Goal: Transaction & Acquisition: Book appointment/travel/reservation

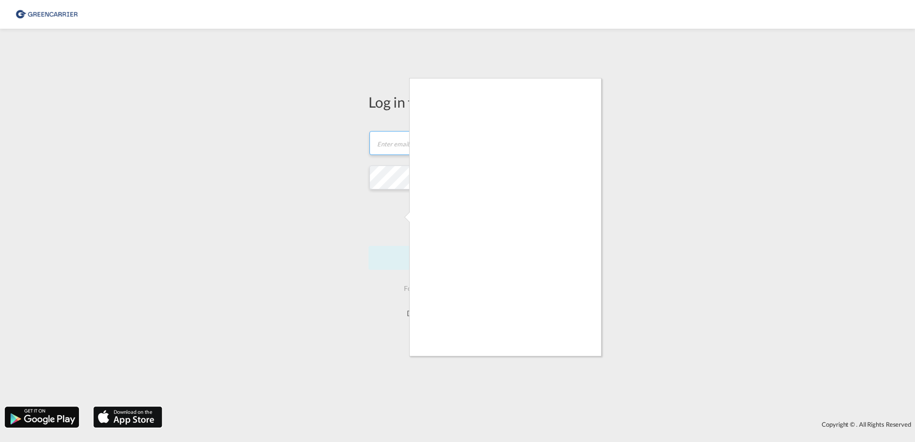
type input "OceanNovonesis.cph@scangl.com"
click at [621, 173] on div at bounding box center [457, 221] width 915 height 442
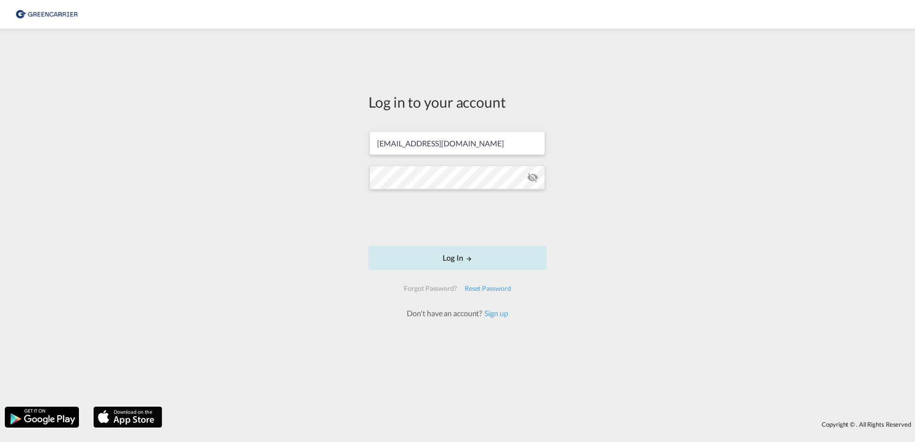
click at [451, 258] on button "Log In" at bounding box center [457, 258] width 178 height 24
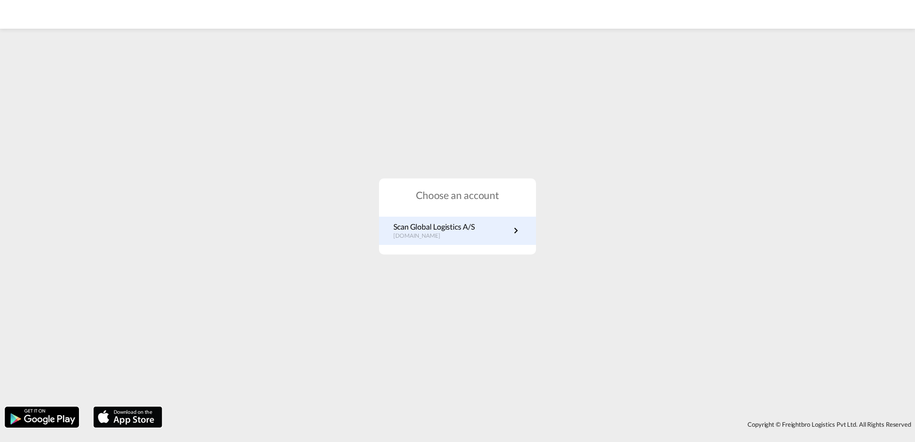
click at [479, 234] on link "Scan Global Logistics A/S dk.portal.greencarrier.com" at bounding box center [457, 230] width 128 height 19
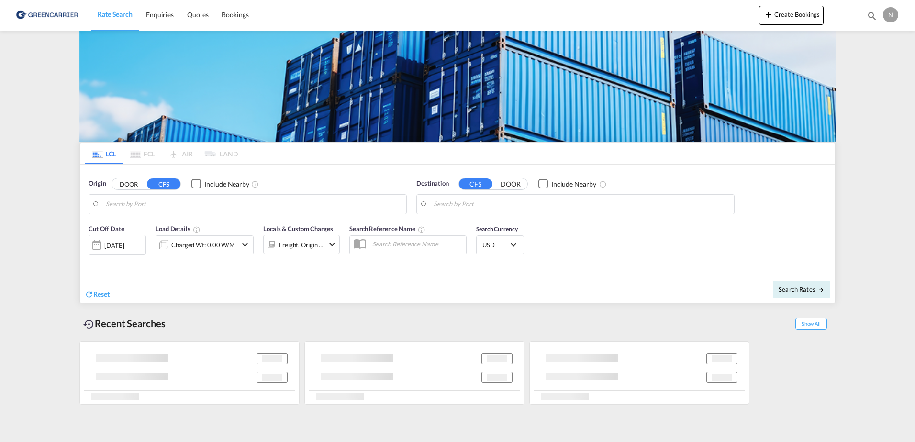
type input "[GEOGRAPHIC_DATA] ([GEOGRAPHIC_DATA]), DKCPH"
type input "[GEOGRAPHIC_DATA], COCTG"
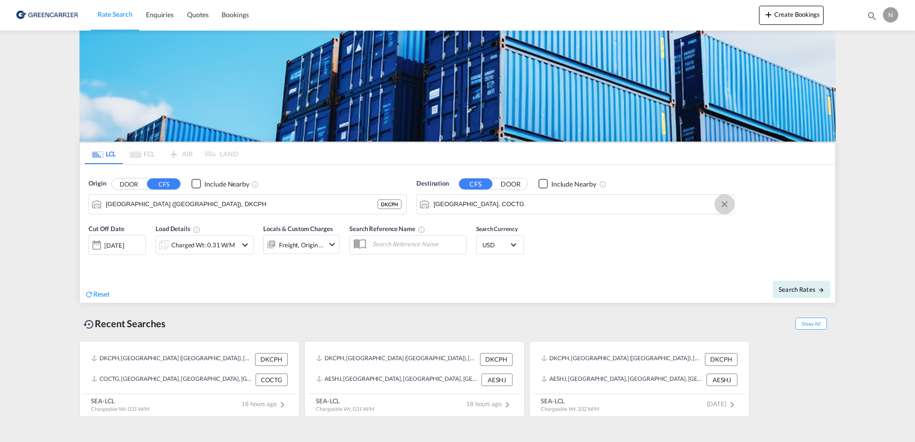
click at [727, 207] on button "Clear Input" at bounding box center [724, 204] width 14 height 14
click at [636, 206] on input "Search by Port" at bounding box center [581, 204] width 296 height 14
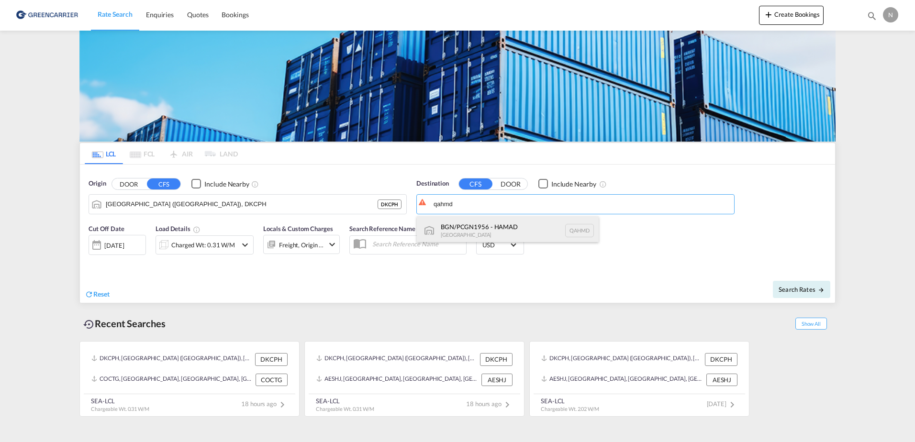
drag, startPoint x: 489, startPoint y: 236, endPoint x: 489, endPoint y: 217, distance: 18.7
click at [489, 235] on div "BGN/PCGN1956 - HAMAD [GEOGRAPHIC_DATA] QAHMD" at bounding box center [508, 230] width 182 height 29
type input "BGN/PCGN1956 - HAMAD, QAHMD"
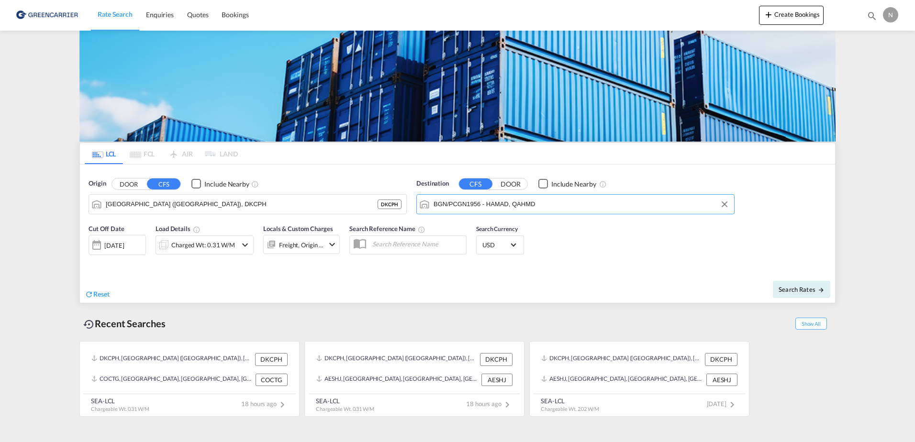
click at [607, 256] on div "Cut Off Date [DATE] [DATE] Load Details Charged Wt: 0.31 W/M Locals & Custom Ch…" at bounding box center [457, 245] width 755 height 52
click at [213, 248] on div "Charged Wt: 0.31 W/M" at bounding box center [203, 244] width 64 height 13
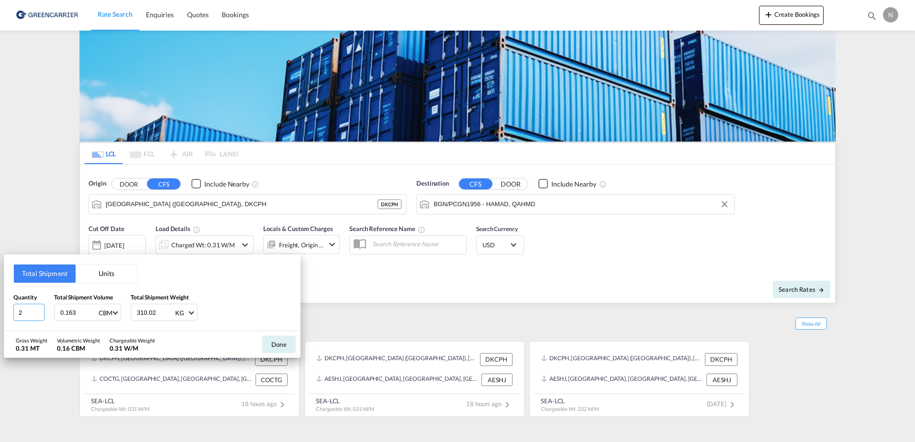
click at [34, 313] on input "2" at bounding box center [28, 312] width 31 height 17
type input "1"
click at [81, 317] on input "0.163" at bounding box center [78, 312] width 38 height 16
type input "0.288"
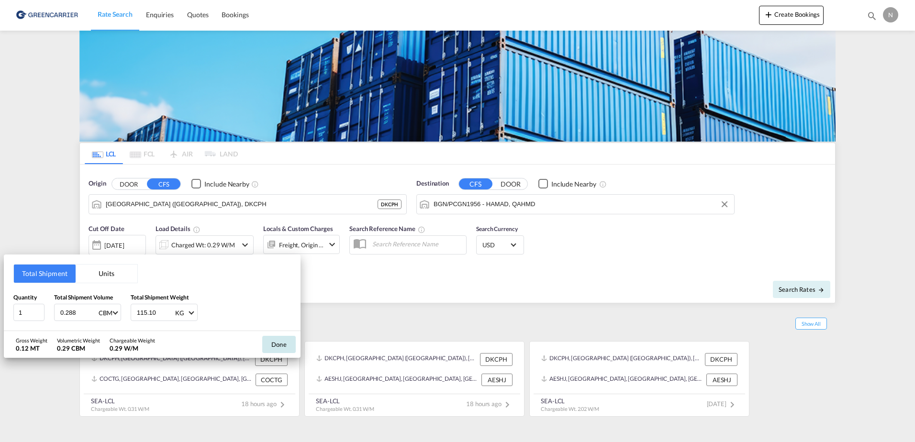
type input "115.10"
click at [288, 346] on button "Done" at bounding box center [278, 344] width 33 height 17
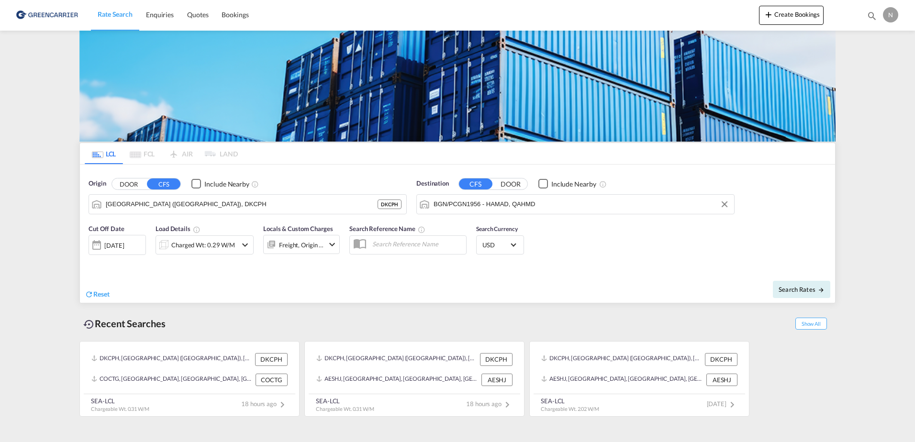
click at [286, 247] on div "Freight, Origin +1" at bounding box center [301, 244] width 45 height 13
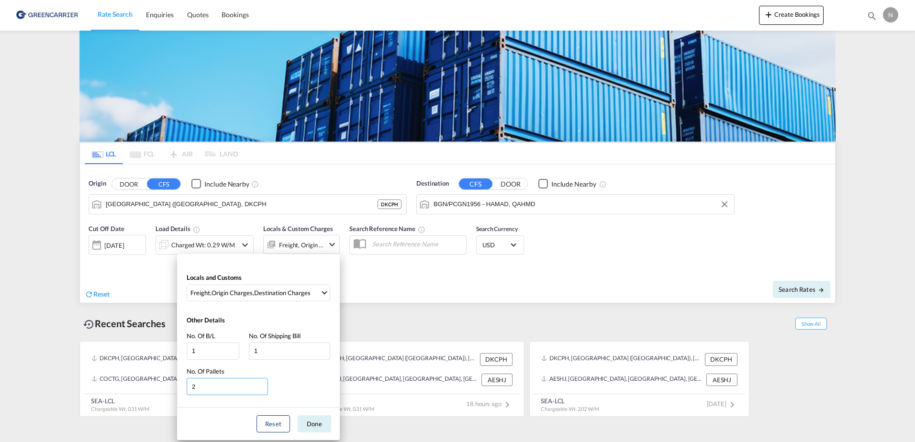
click at [219, 386] on input "2" at bounding box center [227, 386] width 81 height 17
drag, startPoint x: 219, startPoint y: 387, endPoint x: 157, endPoint y: 387, distance: 61.2
click at [157, 387] on div "Locals and Customs Freight , Origin Charges , Destination Charges Clear All Sel…" at bounding box center [457, 221] width 915 height 442
type input "1"
click at [322, 432] on button "Done" at bounding box center [314, 423] width 33 height 17
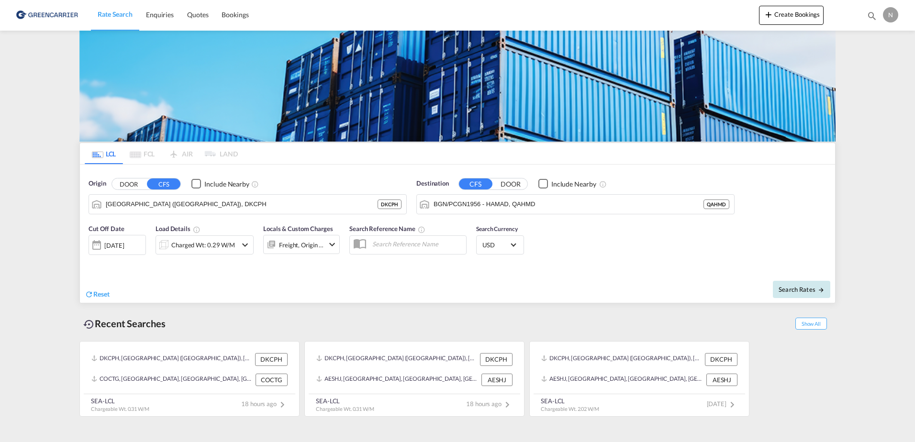
click at [801, 288] on span "Search Rates" at bounding box center [801, 290] width 46 height 8
type input "DKCPH to QAHMD / [DATE]"
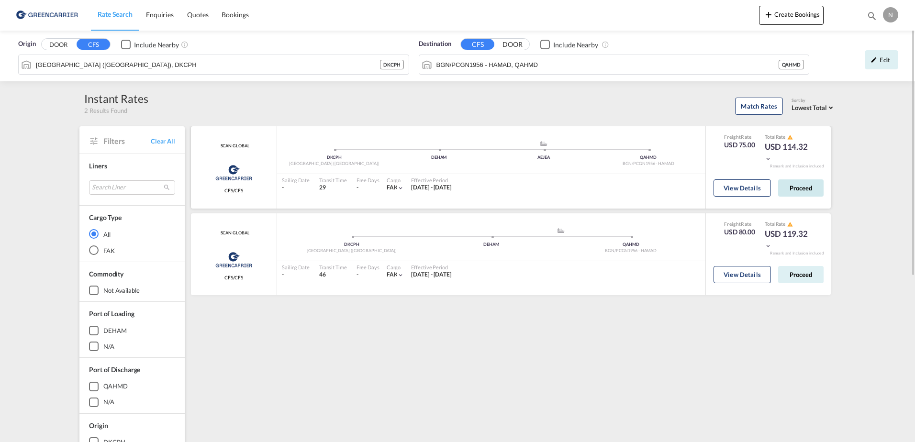
click at [799, 188] on button "Proceed" at bounding box center [800, 187] width 45 height 17
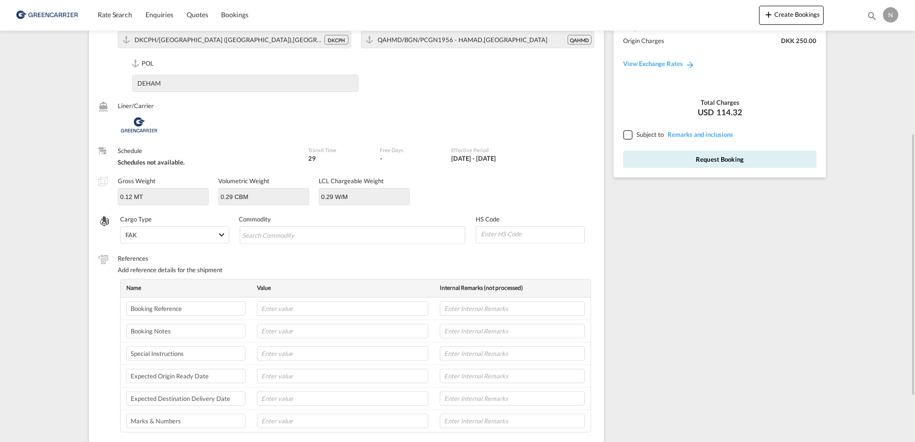
scroll to position [144, 0]
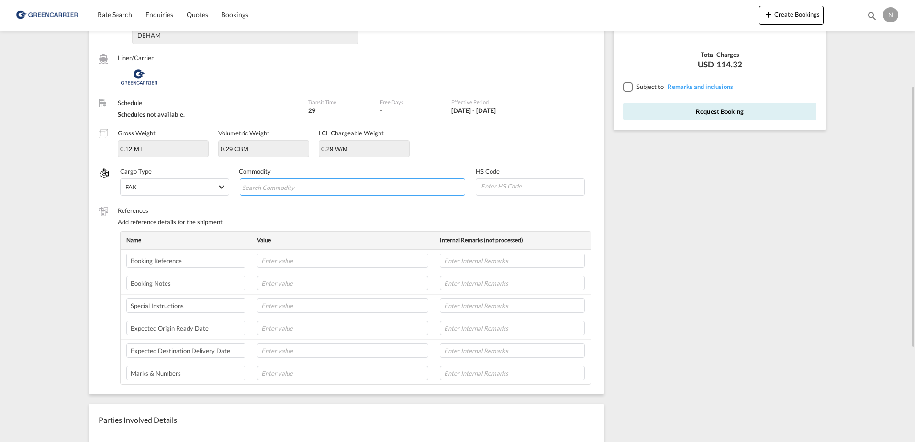
click at [299, 192] on input "Chips input." at bounding box center [286, 187] width 88 height 15
type input "ENZYMES"
type input "350790"
paste input "CPH32106869"
type input "CPH32106869"
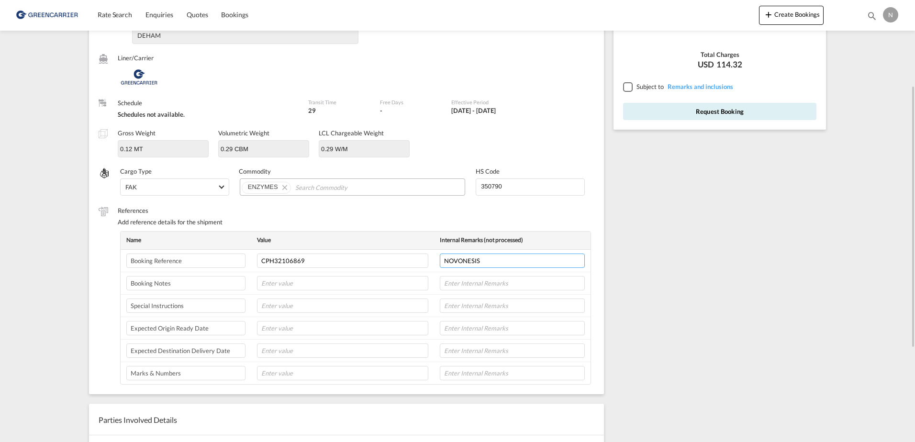
type input "NOVONESIS"
type input "[DATE]"
click at [517, 324] on input "text" at bounding box center [512, 328] width 145 height 14
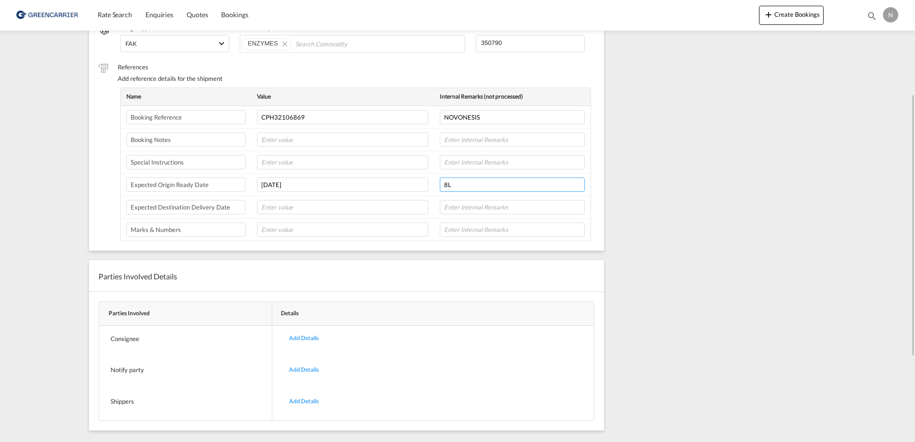
scroll to position [0, 0]
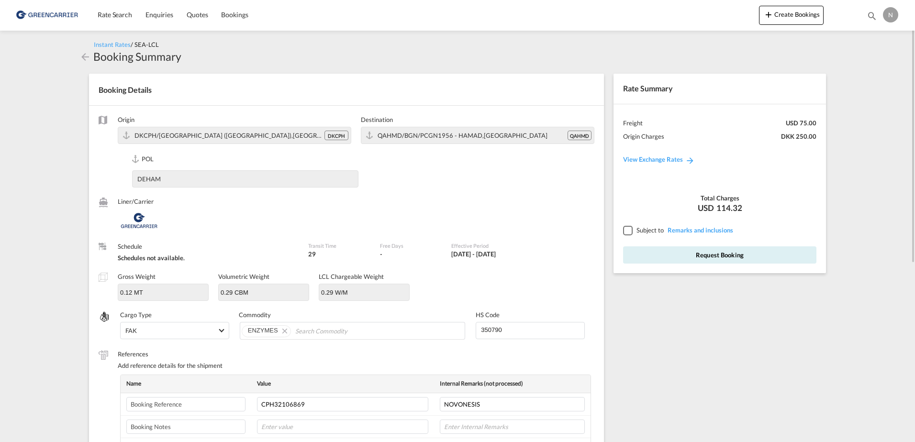
type input "8L"
click at [631, 231] on div at bounding box center [627, 230] width 9 height 9
click at [649, 256] on button "Request Booking" at bounding box center [719, 254] width 193 height 17
